Goal: Check status: Check status

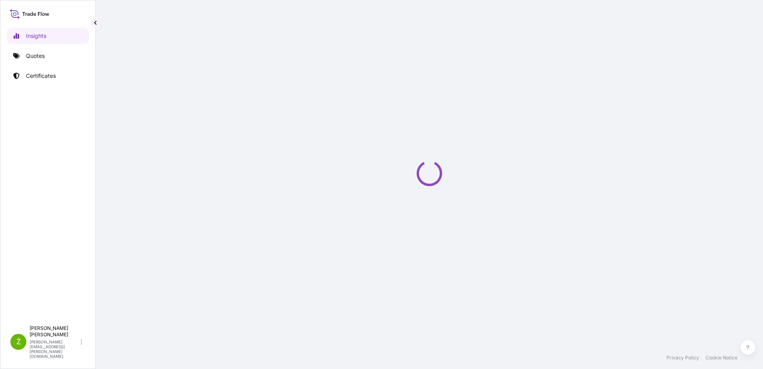
select select "2025"
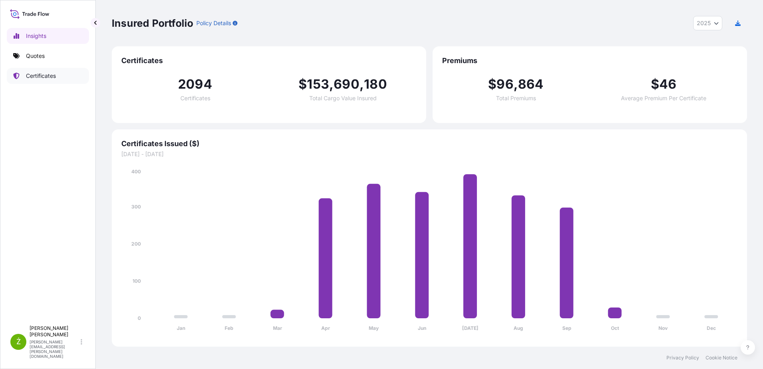
click at [46, 79] on p "Certificates" at bounding box center [41, 76] width 30 height 8
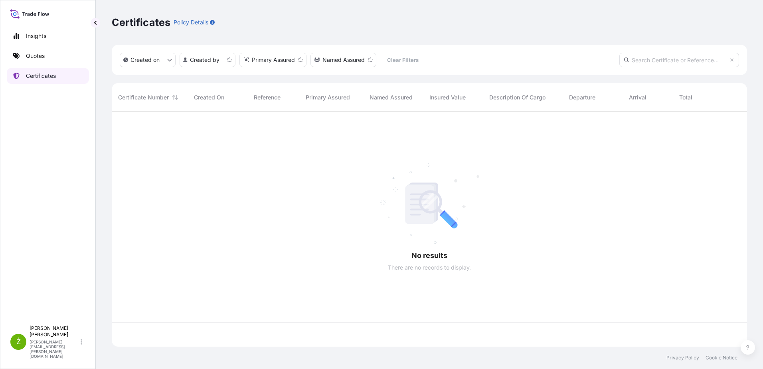
scroll to position [233, 630]
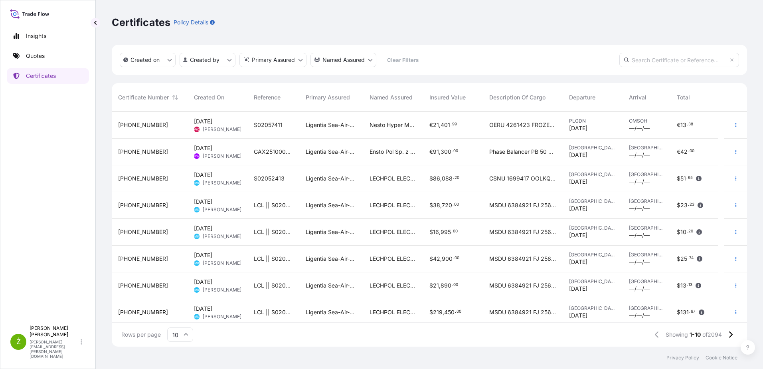
click at [643, 57] on input "text" at bounding box center [680, 60] width 120 height 14
paste input "Certificate 31440-1493-1"
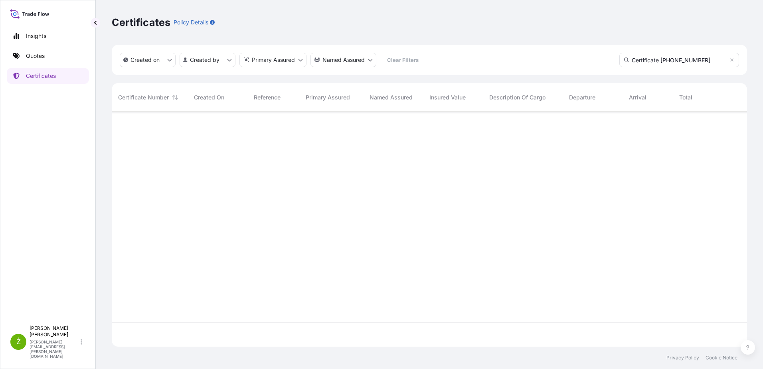
scroll to position [257, 630]
click at [659, 59] on input "Certificate 31440-1493-1" at bounding box center [680, 60] width 120 height 14
drag, startPoint x: 660, startPoint y: 61, endPoint x: 615, endPoint y: 63, distance: 45.6
click at [615, 63] on div "Created on Created by Primary Assured Named Assured Clear Filters Certificate 3…" at bounding box center [430, 60] width 636 height 30
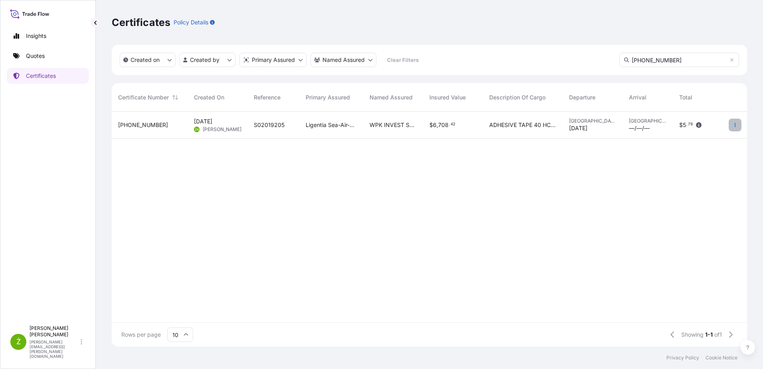
type input "31440-1493-1"
click at [740, 127] on button "button" at bounding box center [735, 125] width 13 height 13
click at [170, 120] on div "31440-1493-1" at bounding box center [150, 125] width 76 height 27
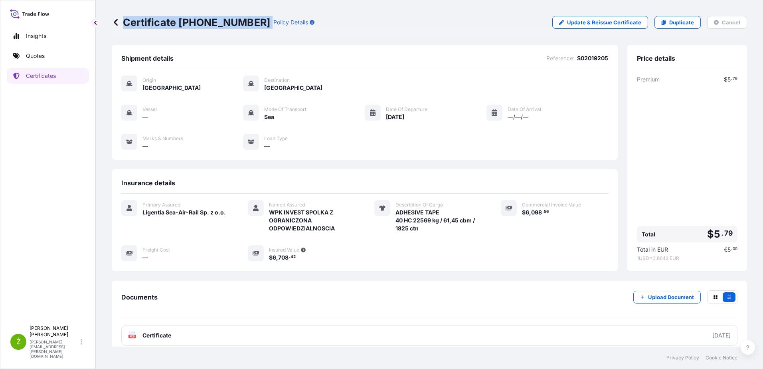
drag, startPoint x: 125, startPoint y: 22, endPoint x: 250, endPoint y: 27, distance: 125.5
click at [250, 27] on div "Certificate 31440-1493-1 Policy Details" at bounding box center [213, 22] width 203 height 13
copy p "Certificate 31440-1493-1"
